Goal: Obtain resource: Download file/media

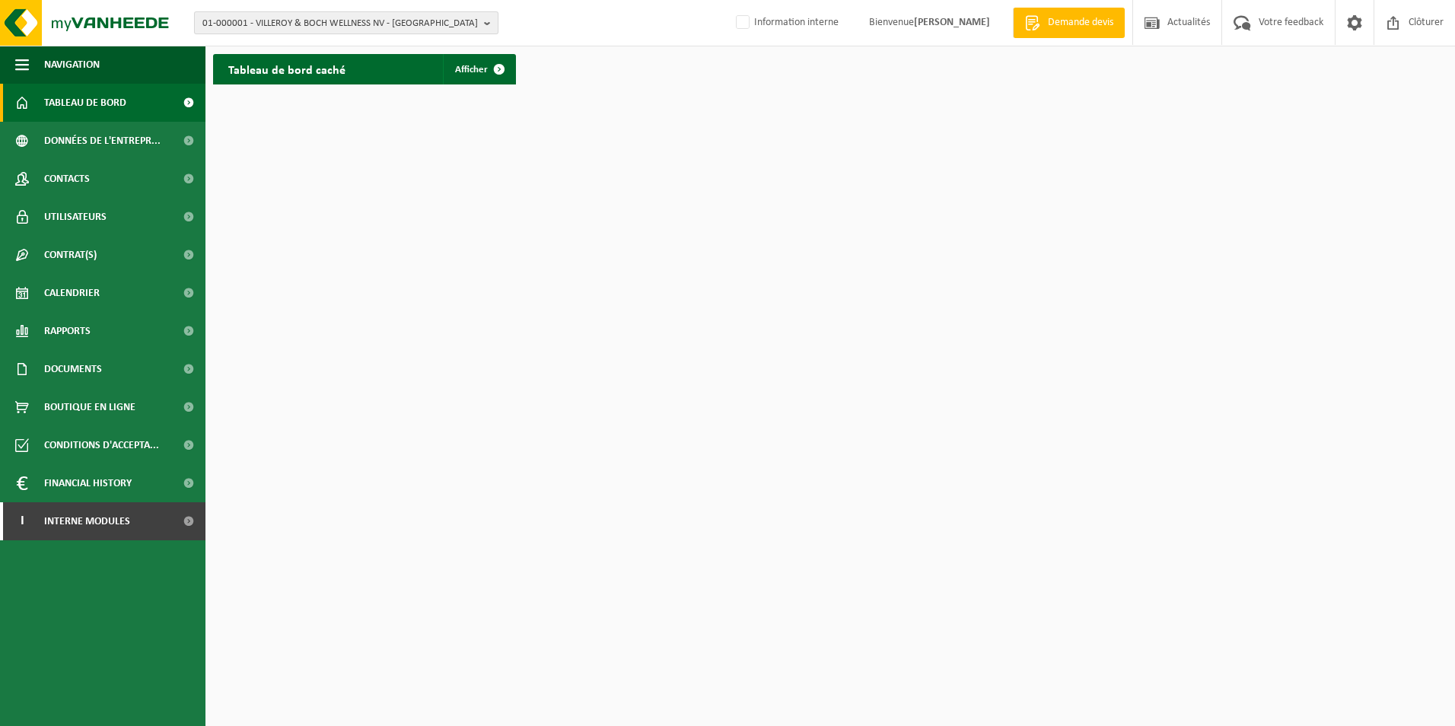
click at [245, 21] on span "01-000001 - VILLEROY & BOCH WELLNESS NV - ROESELARE" at bounding box center [339, 23] width 275 height 23
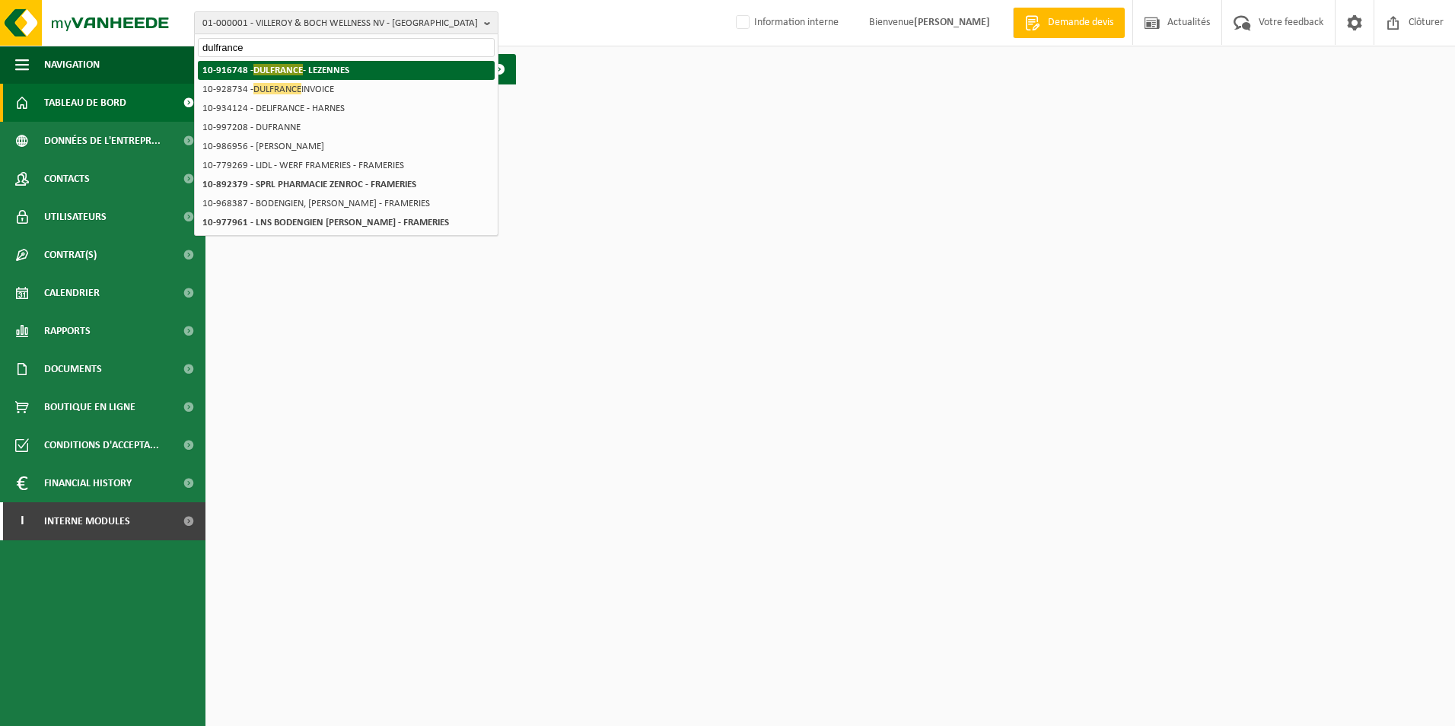
type input "dulfrance"
click at [268, 66] on span "DULFRANCE" at bounding box center [277, 69] width 49 height 11
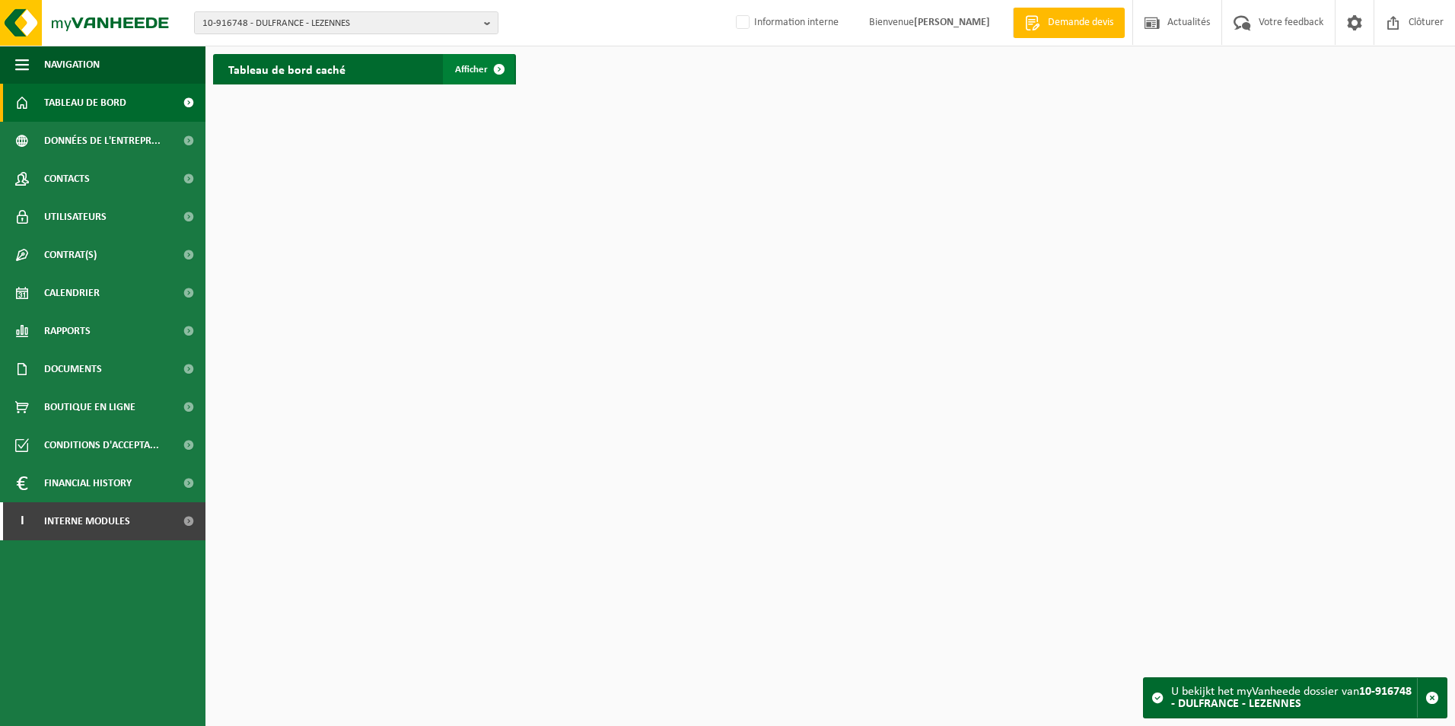
click at [498, 72] on span at bounding box center [499, 69] width 30 height 30
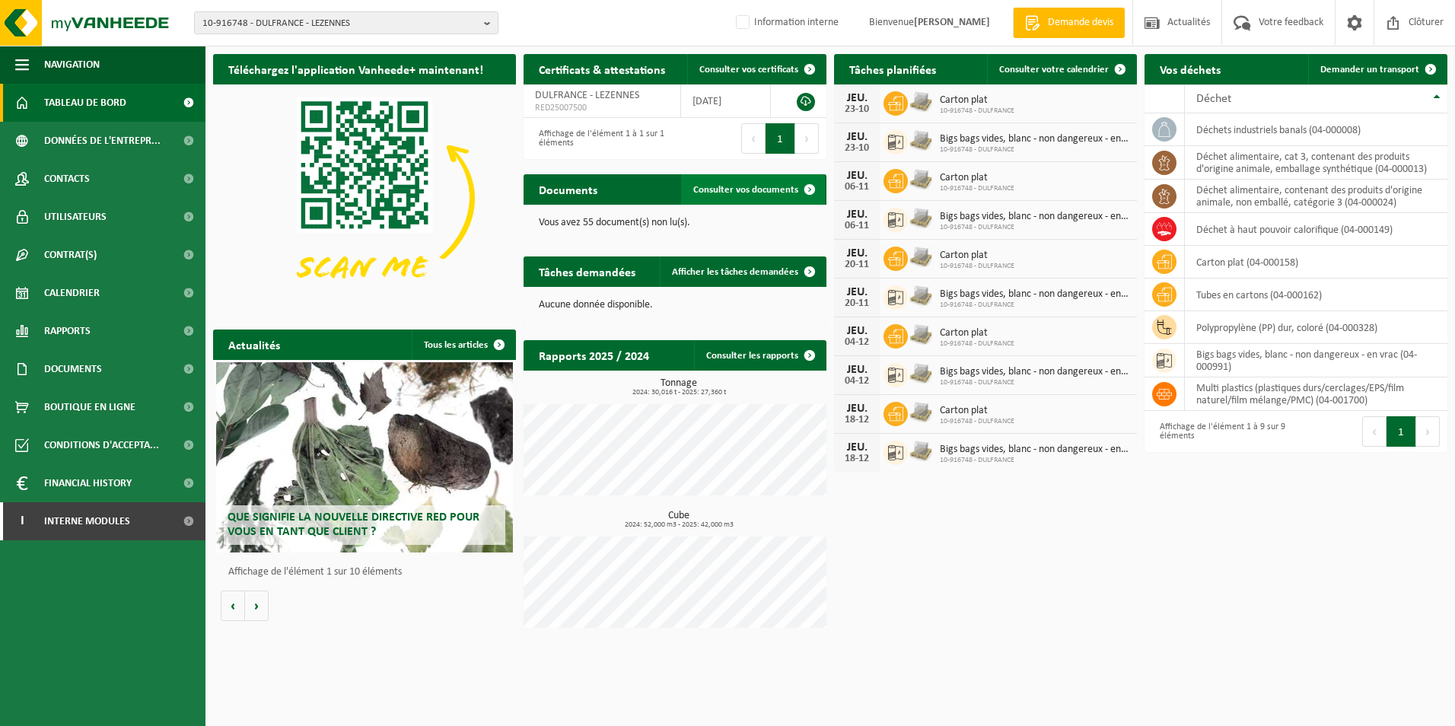
click at [770, 186] on span "Consulter vos documents" at bounding box center [745, 190] width 105 height 10
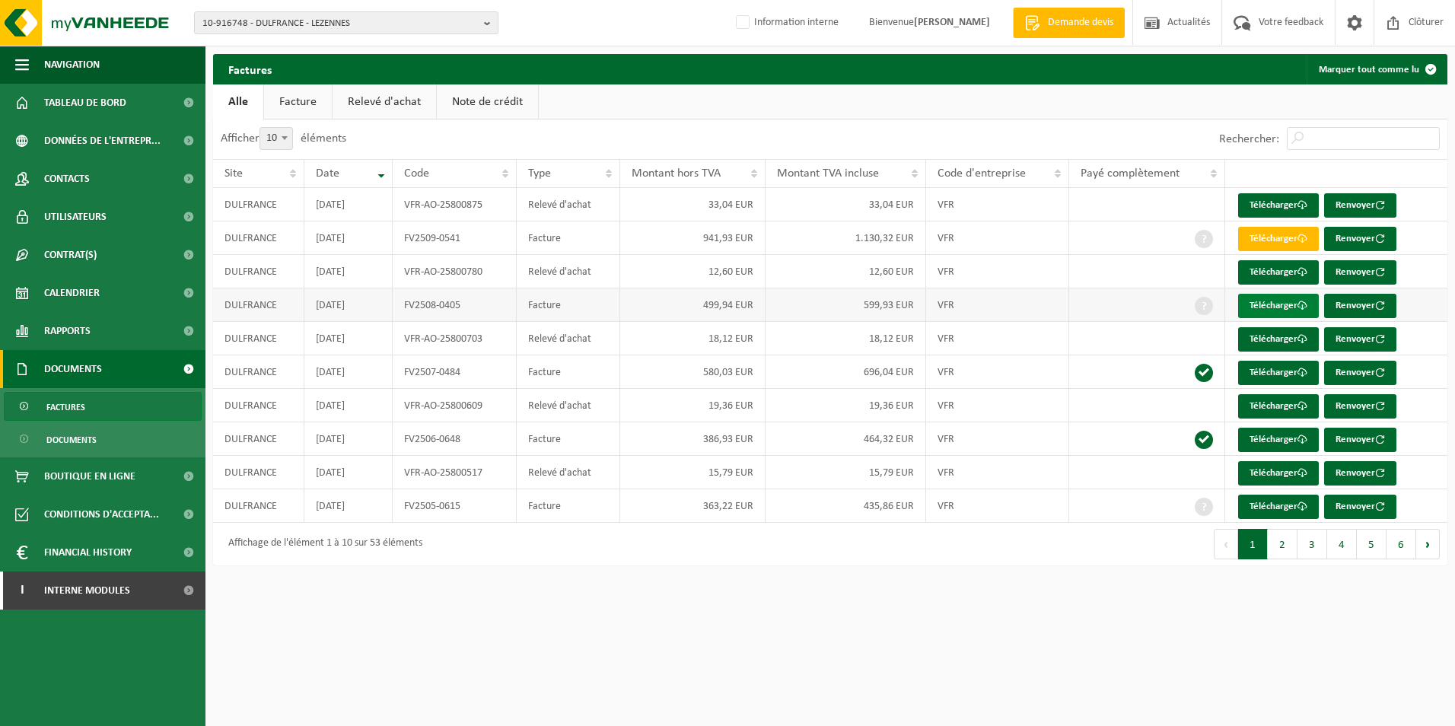
click at [1259, 299] on link "Télécharger" at bounding box center [1278, 306] width 81 height 24
